Goal: Task Accomplishment & Management: Complete application form

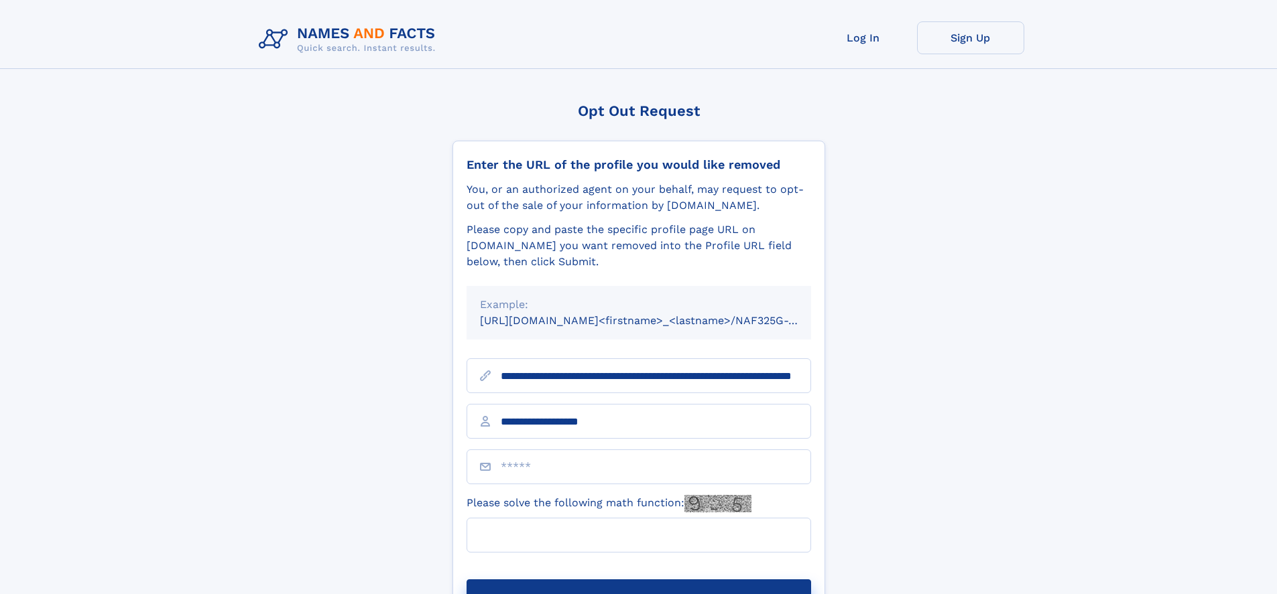
type input "**********"
type input "*"
click at [638, 580] on button "Submit Opt Out Request" at bounding box center [638, 601] width 345 height 43
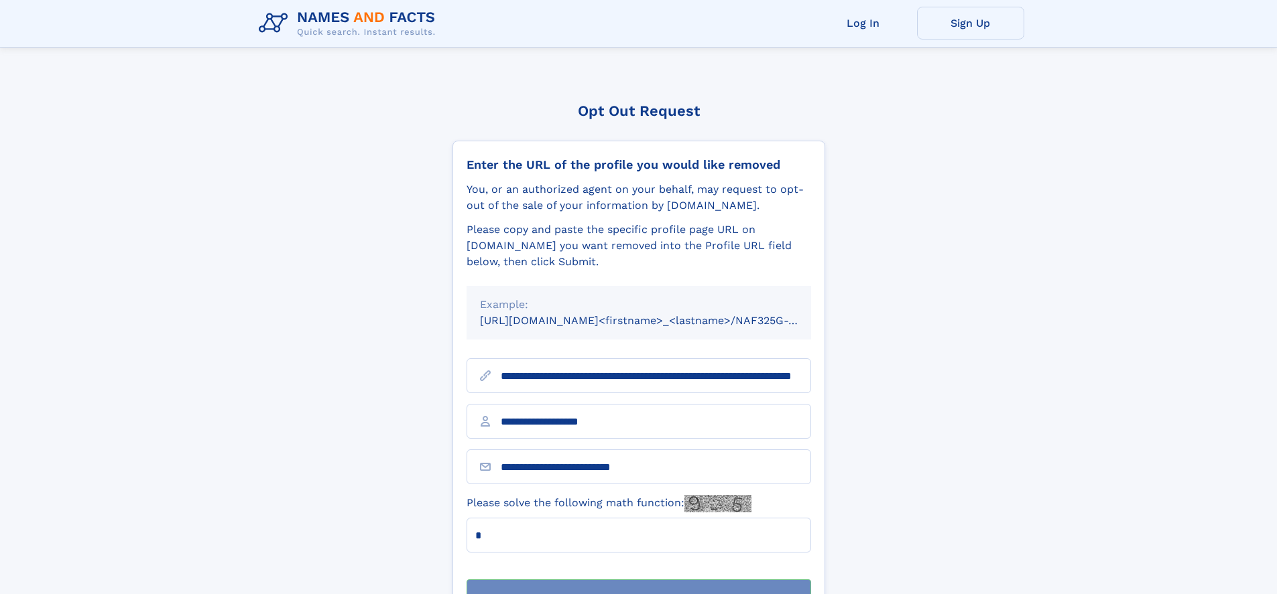
scroll to position [43, 0]
